Goal: Find contact information: Find contact information

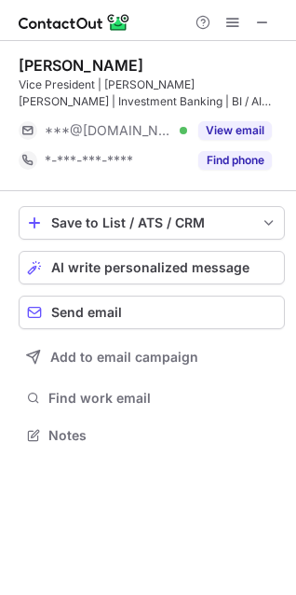
scroll to position [422, 296]
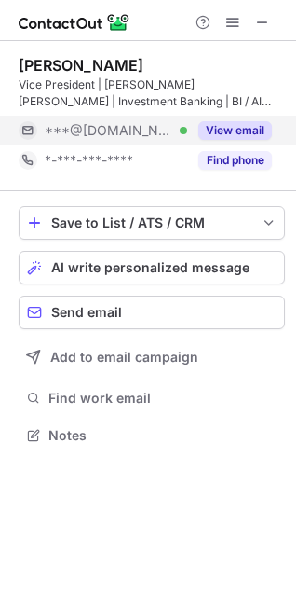
click at [211, 136] on button "View email" at bounding box center [236, 130] width 74 height 19
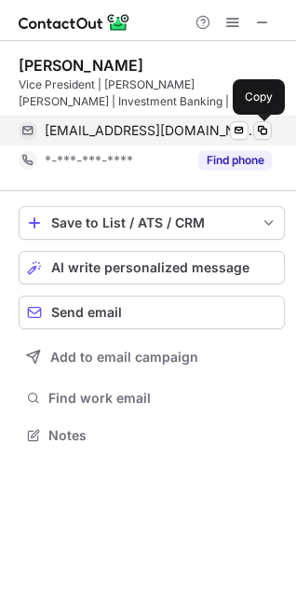
click at [265, 132] on span at bounding box center [262, 130] width 15 height 15
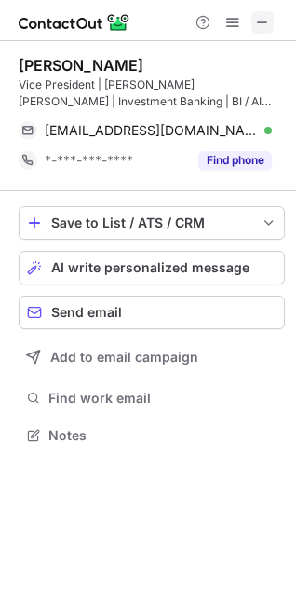
click at [259, 20] on span at bounding box center [262, 22] width 15 height 15
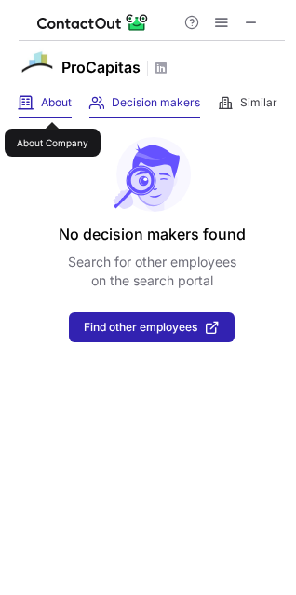
click at [52, 105] on span "About" at bounding box center [56, 102] width 31 height 15
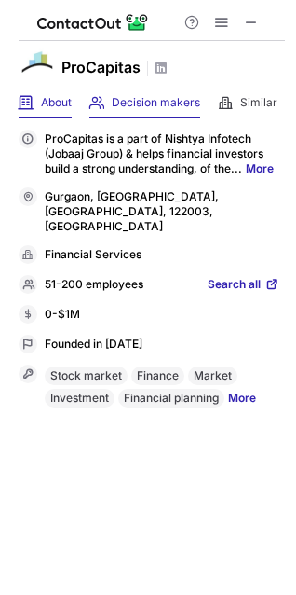
click at [146, 109] on div "Decision makers View Employees" at bounding box center [145, 103] width 111 height 31
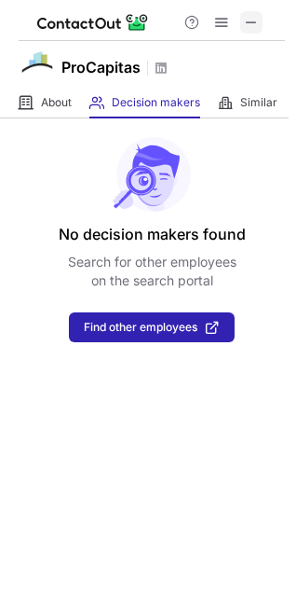
click at [247, 20] on span at bounding box center [251, 22] width 15 height 15
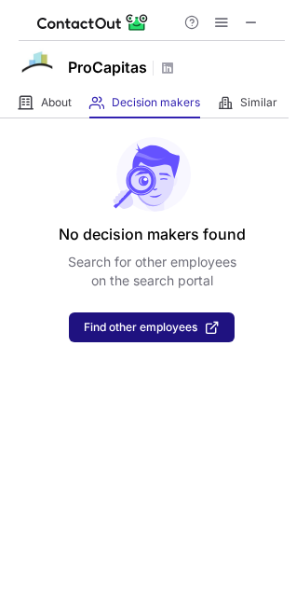
click at [141, 325] on span "Find other employees" at bounding box center [141, 327] width 114 height 13
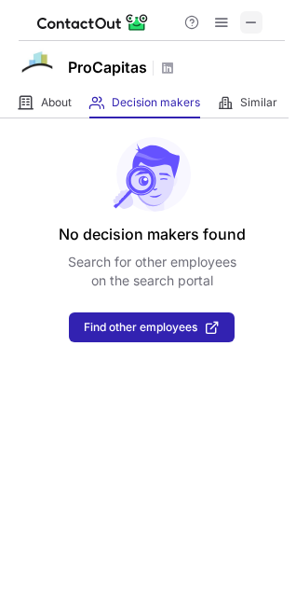
click at [249, 17] on span at bounding box center [251, 22] width 15 height 15
